Goal: Task Accomplishment & Management: Complete application form

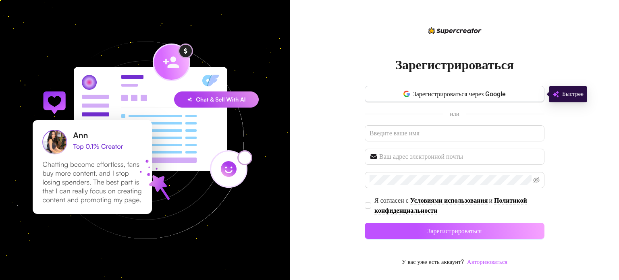
click at [444, 101] on button "Зарегистрироваться через Google" at bounding box center [455, 94] width 180 height 16
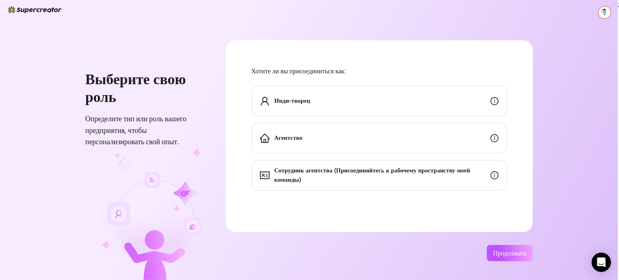
click at [317, 97] on div "Инди-творец" at bounding box center [378, 101] width 255 height 31
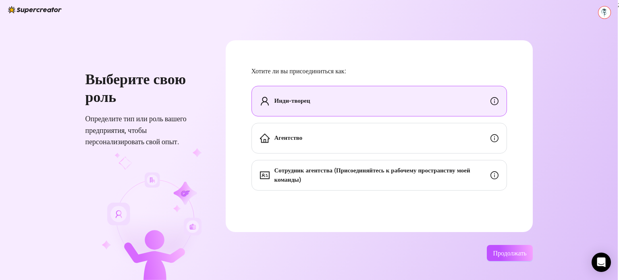
click at [411, 188] on div "Сотрудник агентства (Присоединяйтесь к рабочему пространству моей команды)" at bounding box center [378, 175] width 255 height 31
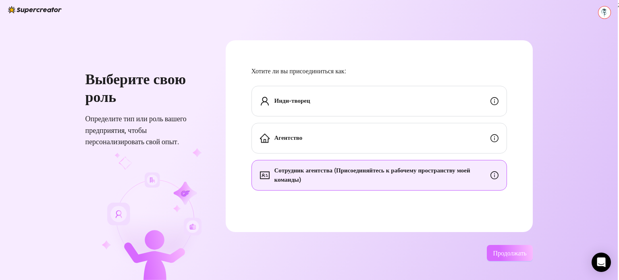
click at [518, 258] on button "Продолжать" at bounding box center [510, 253] width 46 height 16
